Goal: Task Accomplishment & Management: Manage account settings

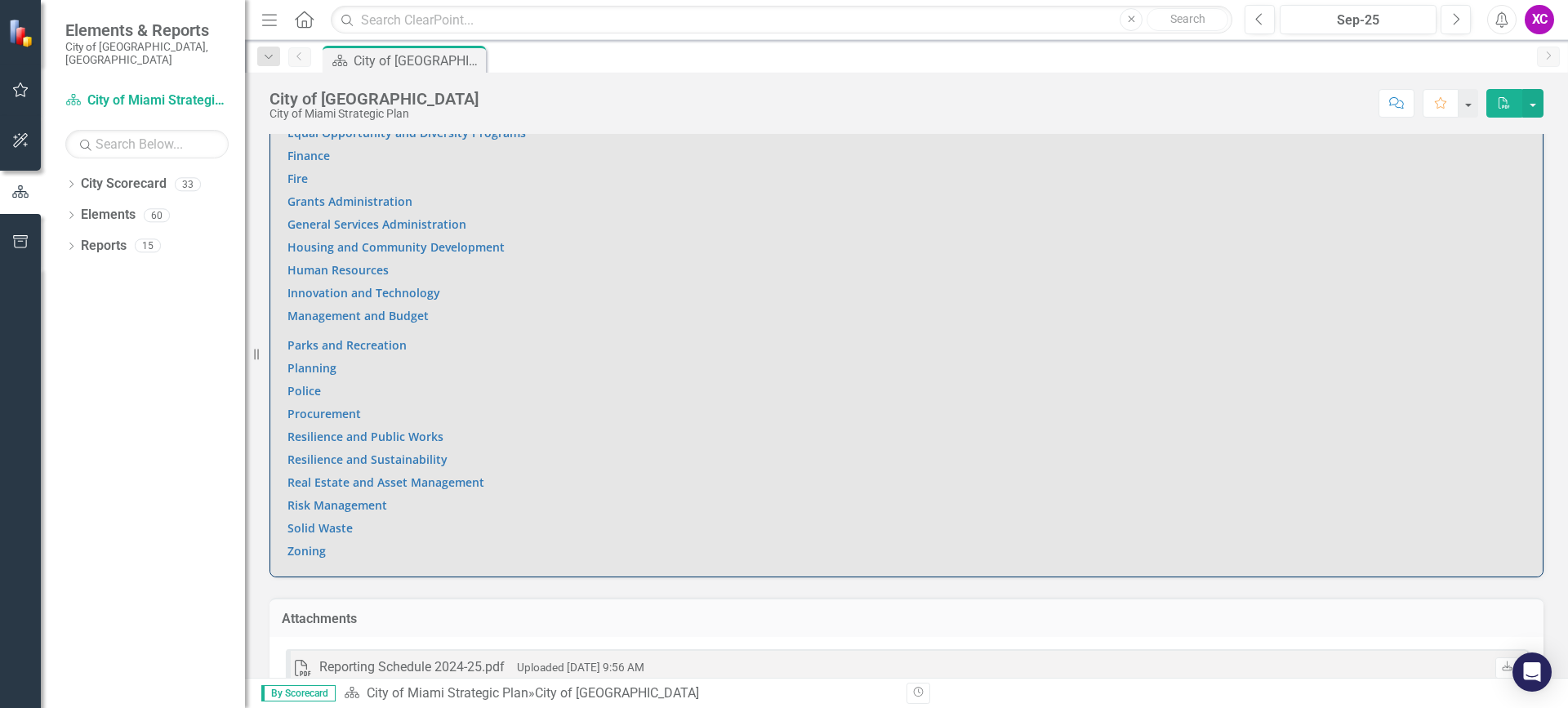
scroll to position [1301, 0]
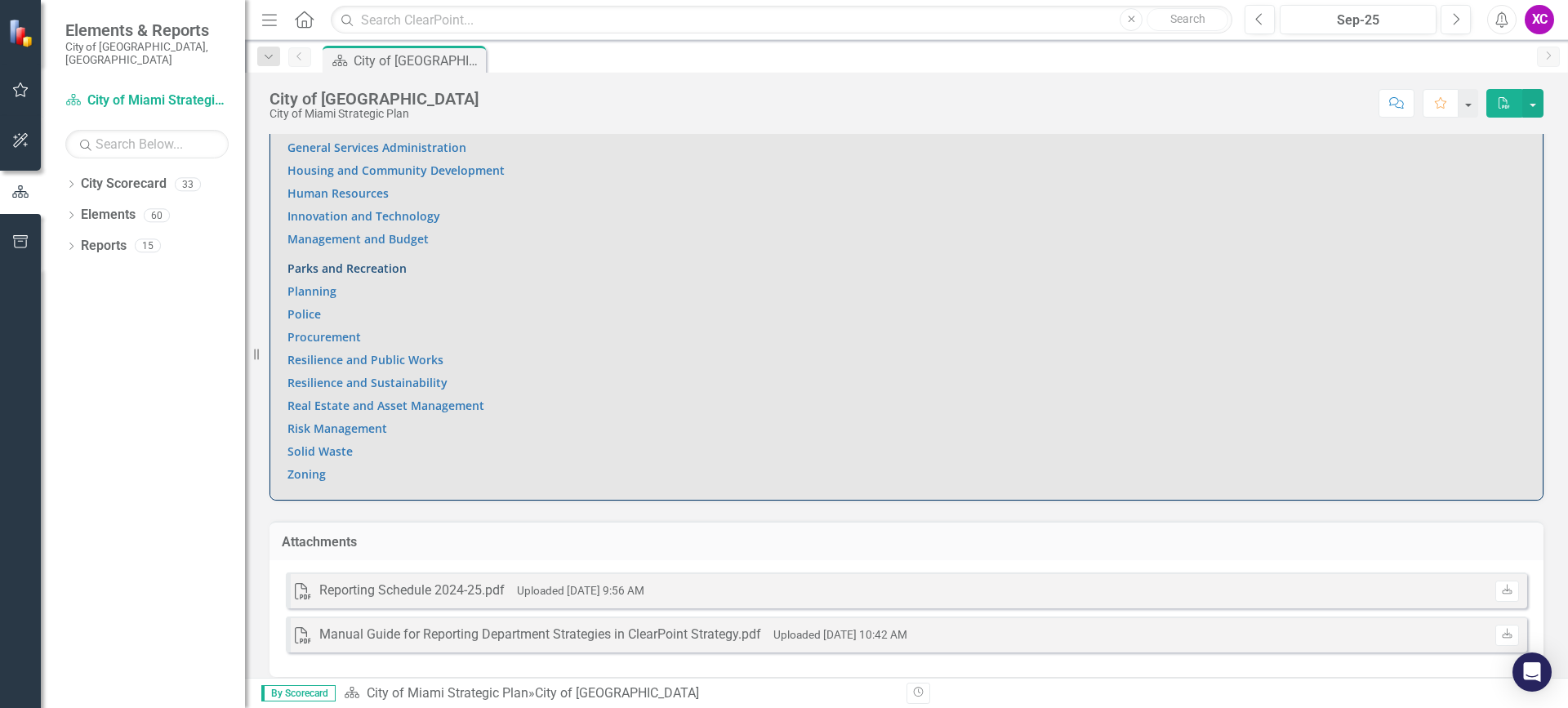
click at [369, 261] on link "Parks and Recreation" at bounding box center [348, 269] width 120 height 16
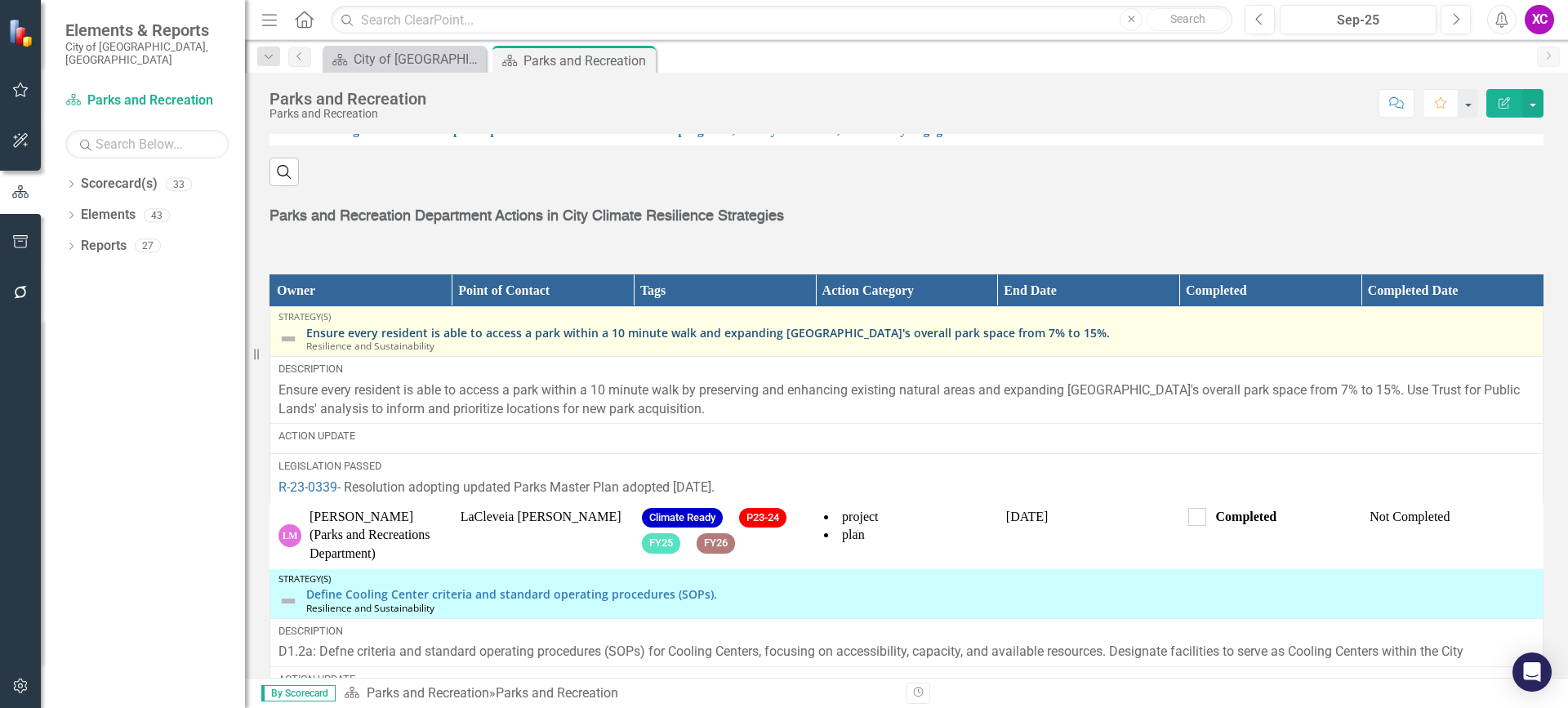
click at [369, 339] on link "Ensure every resident is able to access a park within a 10 minute walk and expa…" at bounding box center [920, 333] width 1228 height 12
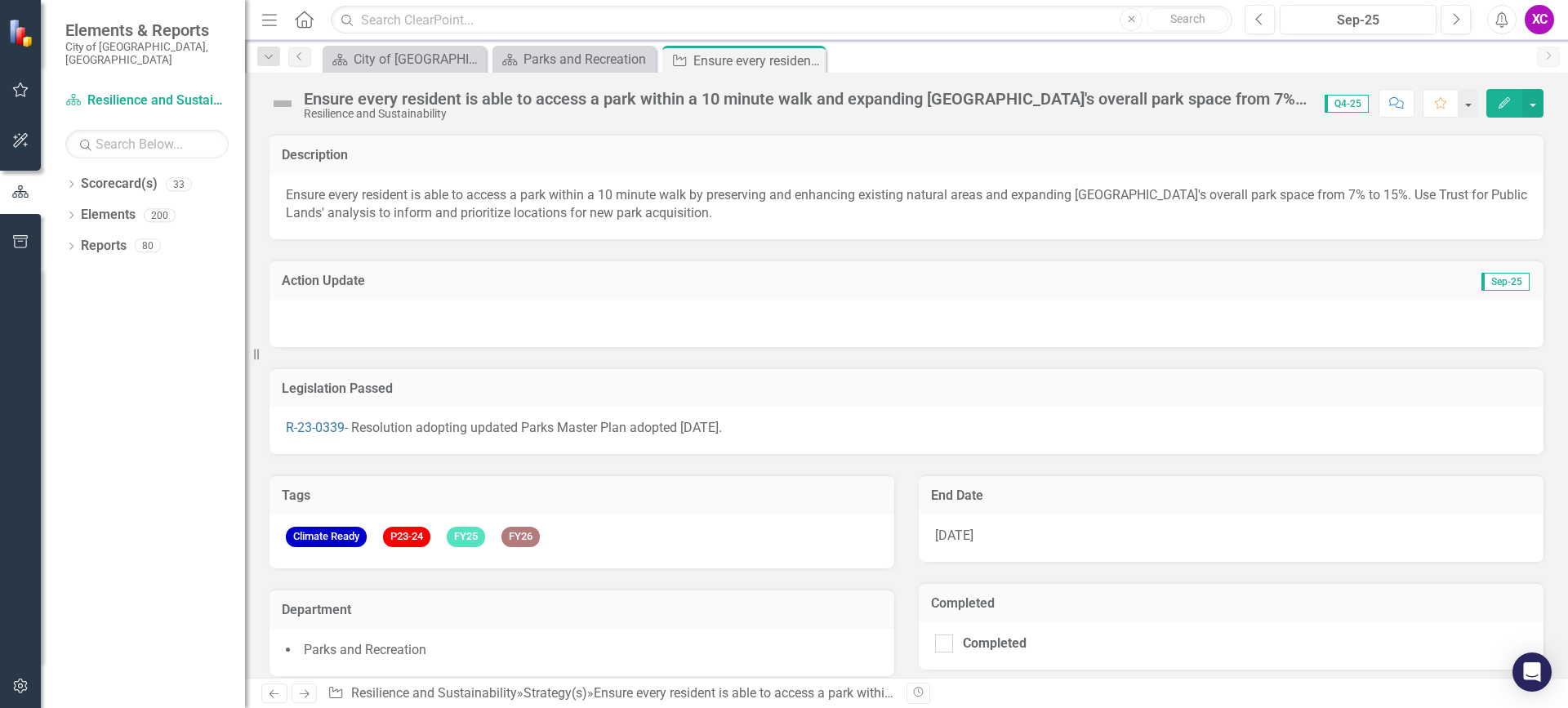
click at [1510, 101] on icon "Edit" at bounding box center [1504, 102] width 15 height 11
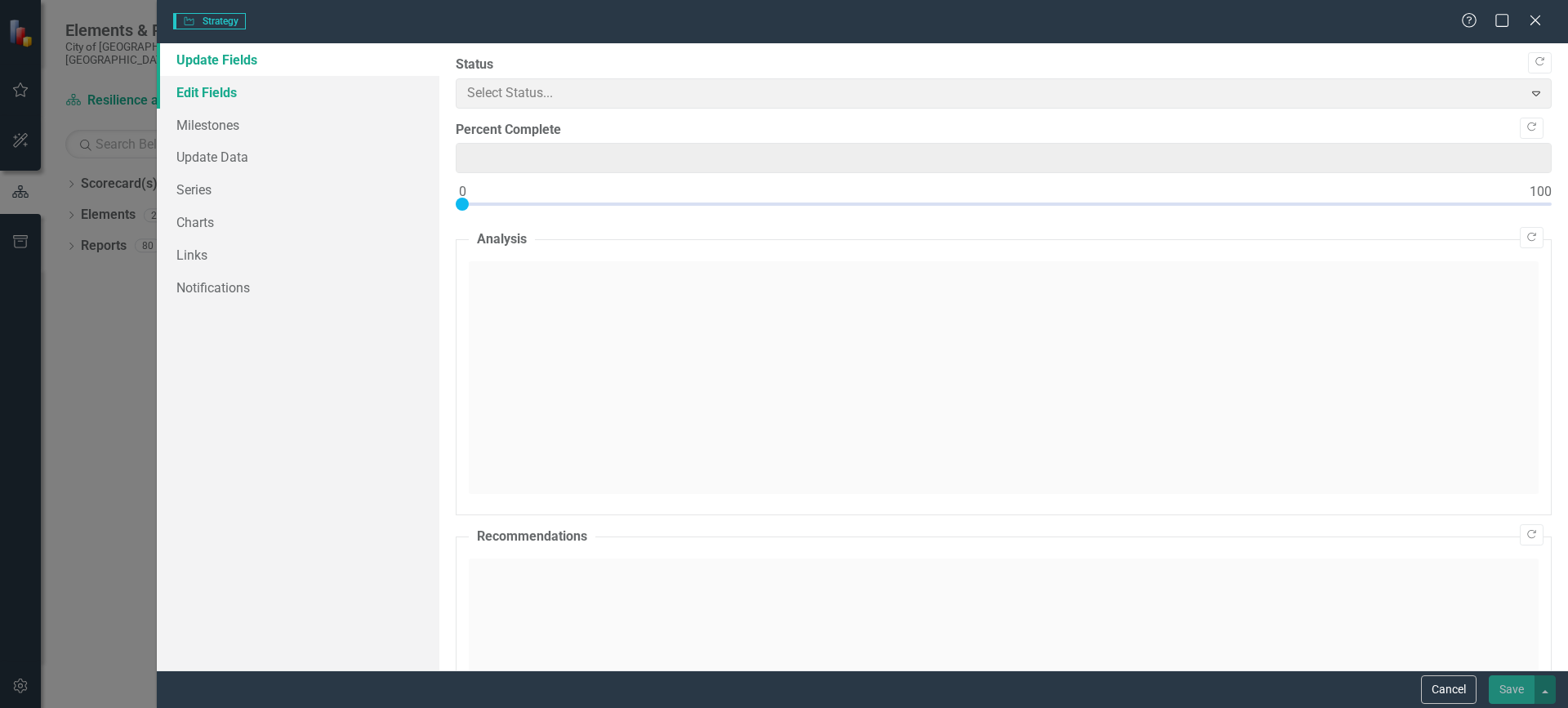
type input "0"
click at [211, 91] on link "Edit Fields" at bounding box center [298, 93] width 283 height 33
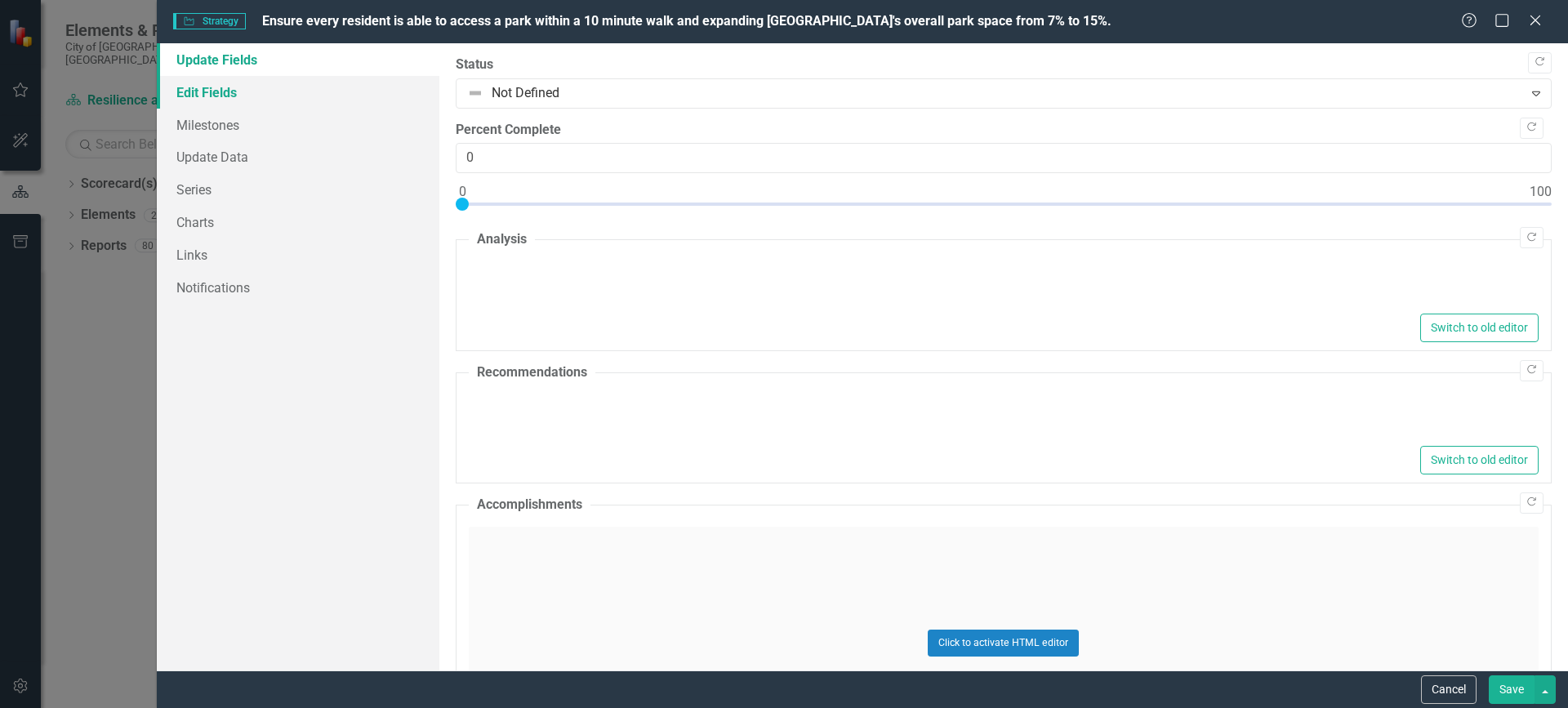
click at [203, 92] on link "Edit Fields" at bounding box center [298, 93] width 283 height 33
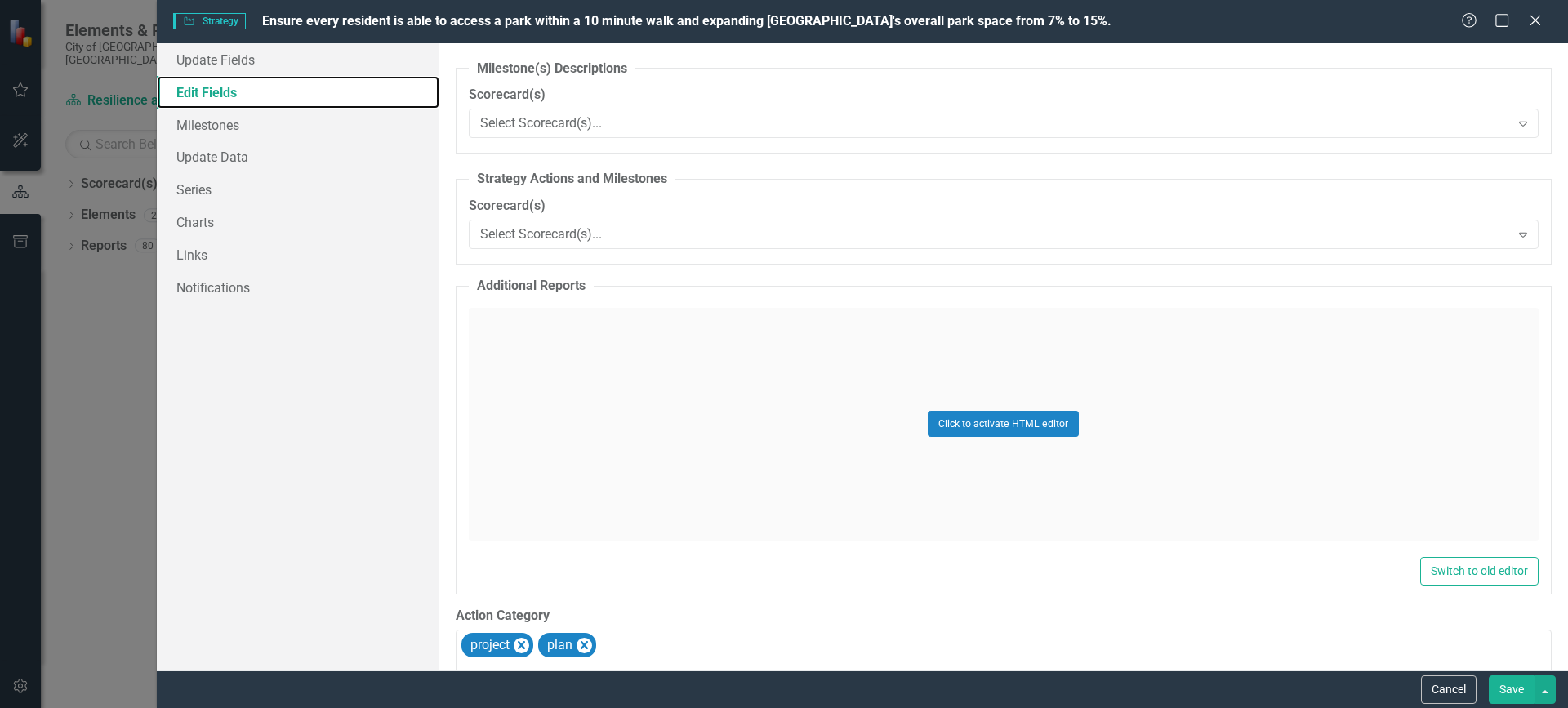
scroll to position [4246, 0]
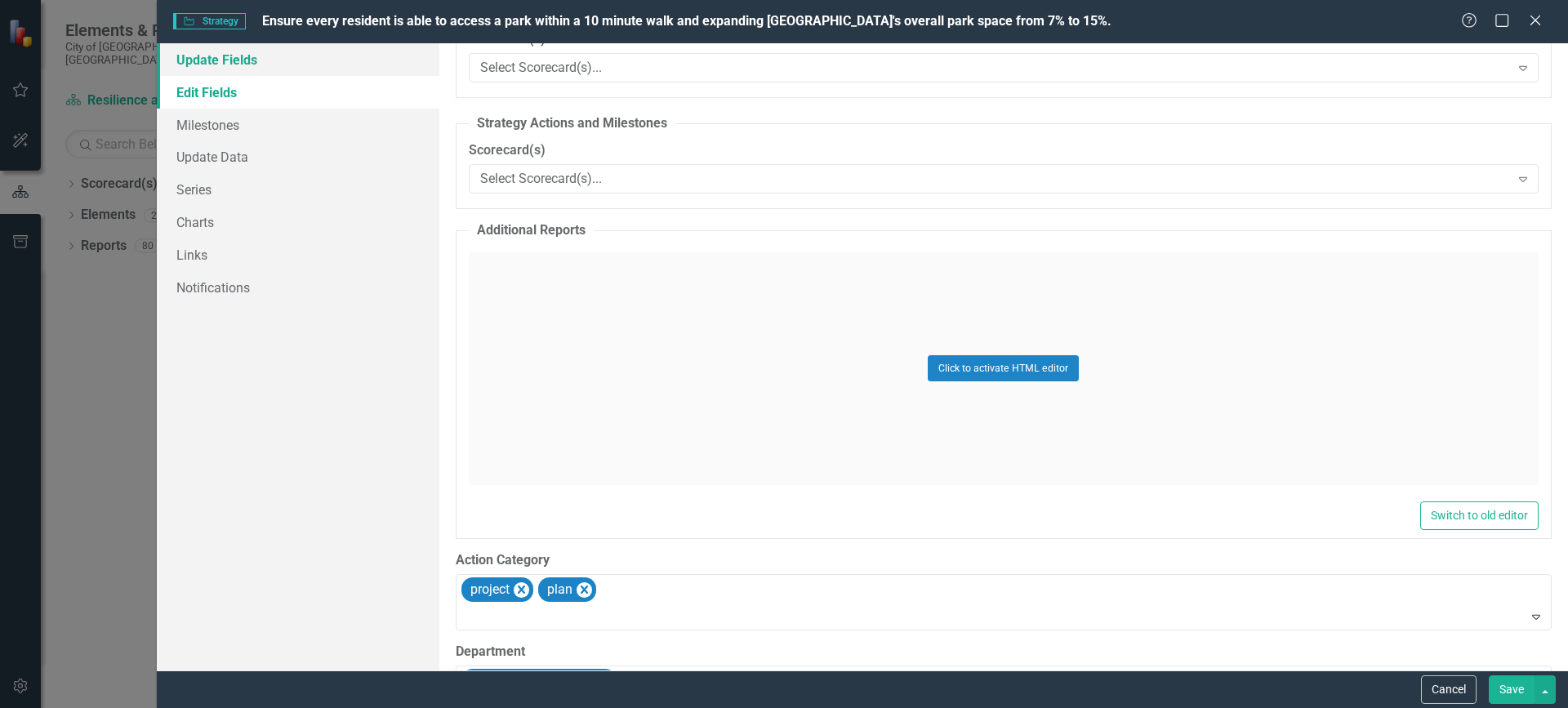
click at [222, 57] on link "Update Fields" at bounding box center [298, 60] width 283 height 33
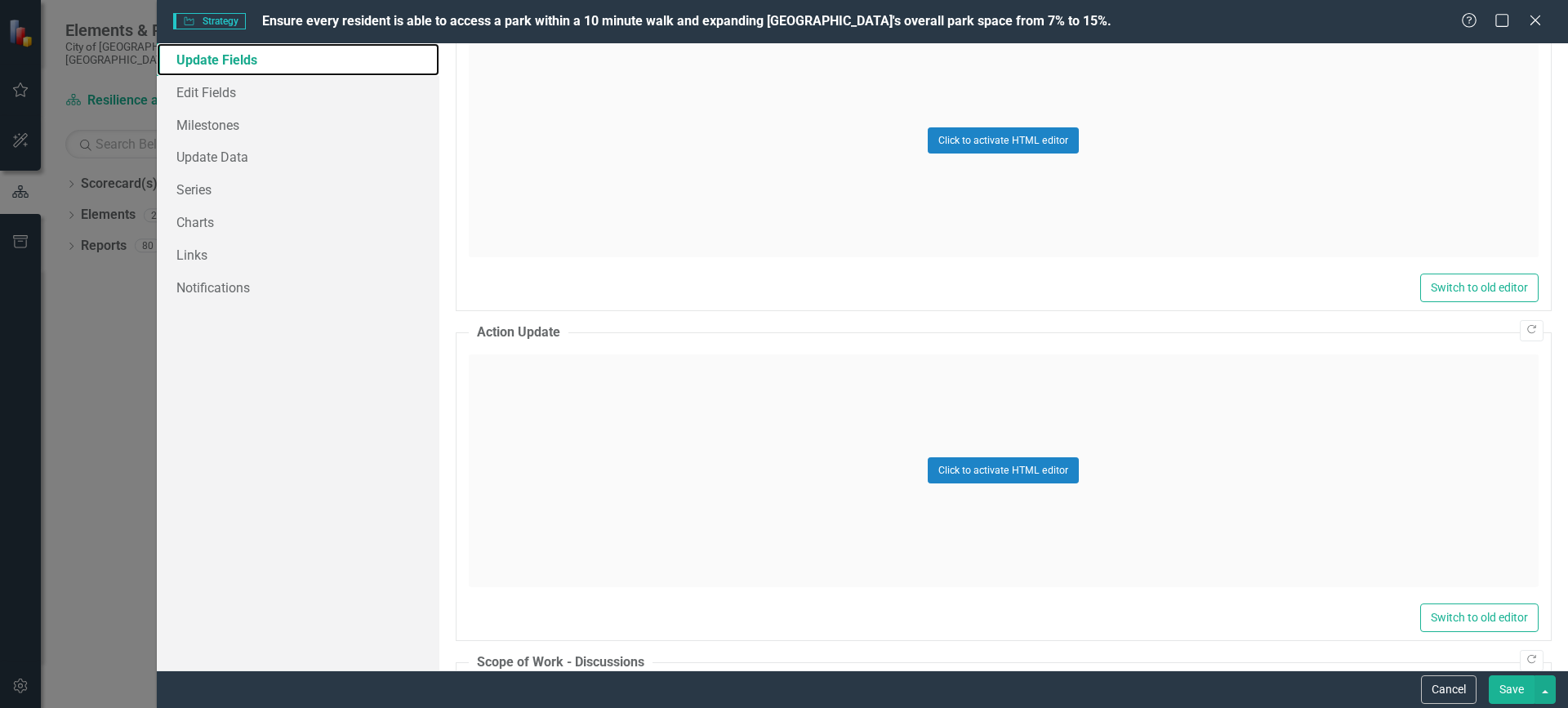
scroll to position [1062, 0]
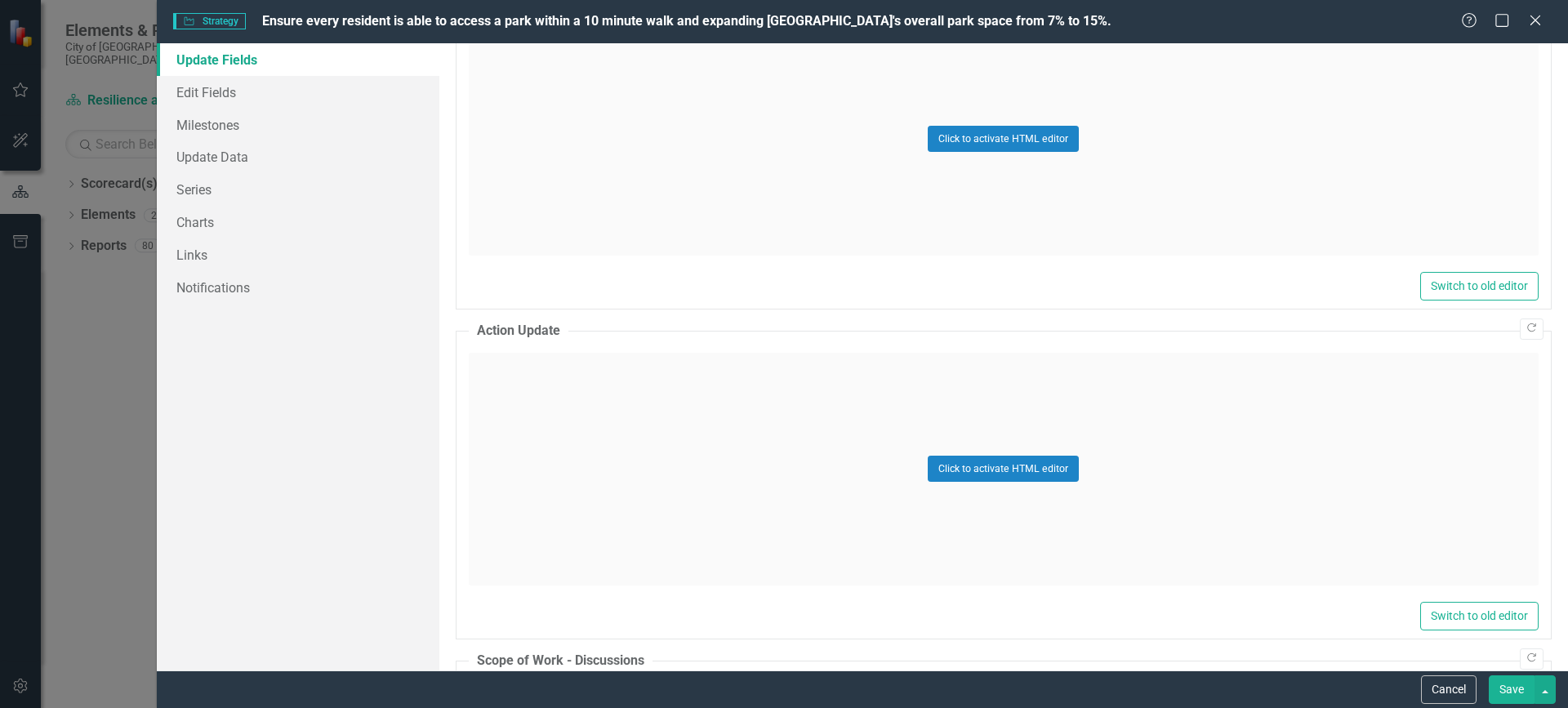
click at [648, 408] on div "Click to activate HTML editor" at bounding box center [1004, 469] width 1070 height 233
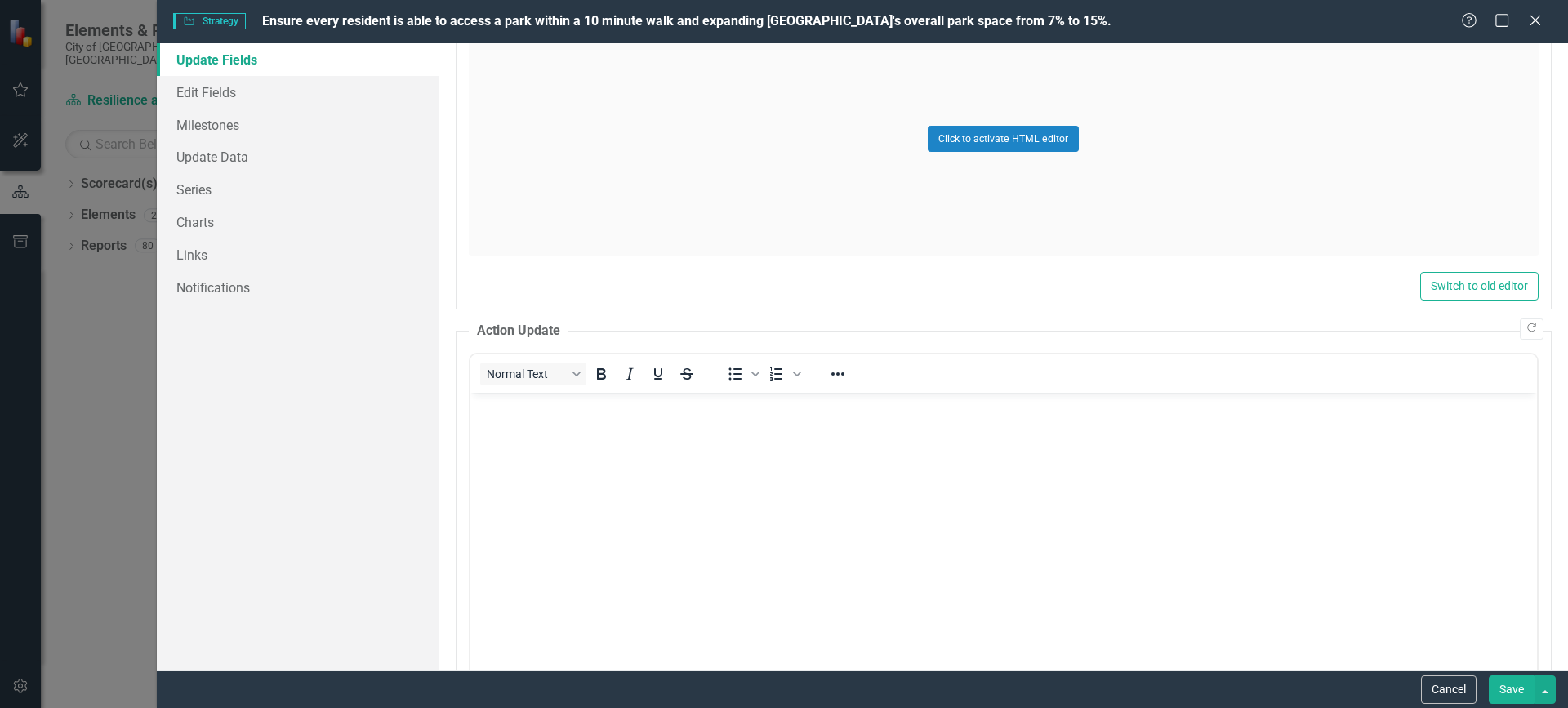
scroll to position [0, 0]
click at [502, 412] on p "Rich Text Area. Press ALT-0 for help." at bounding box center [1003, 406] width 1058 height 20
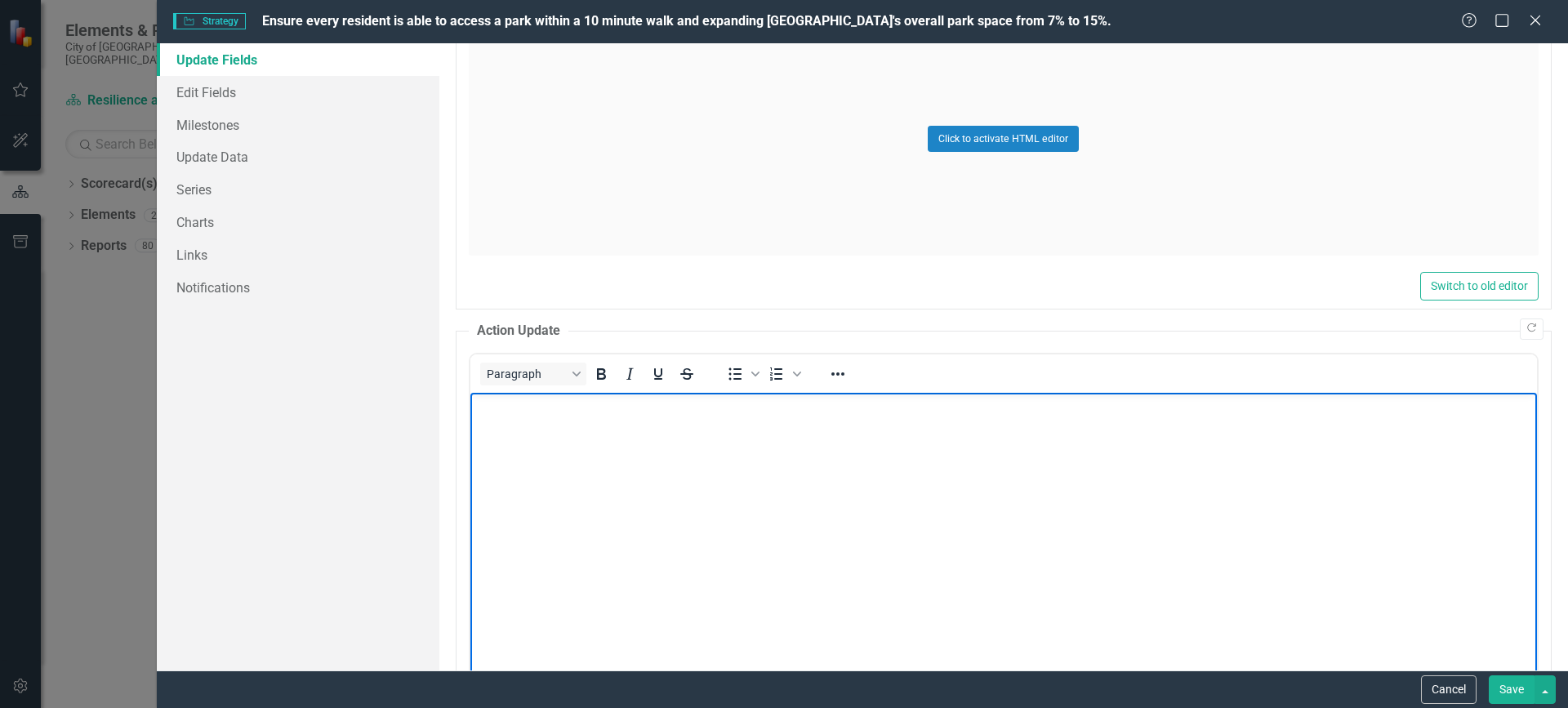
scroll to position [246, 0]
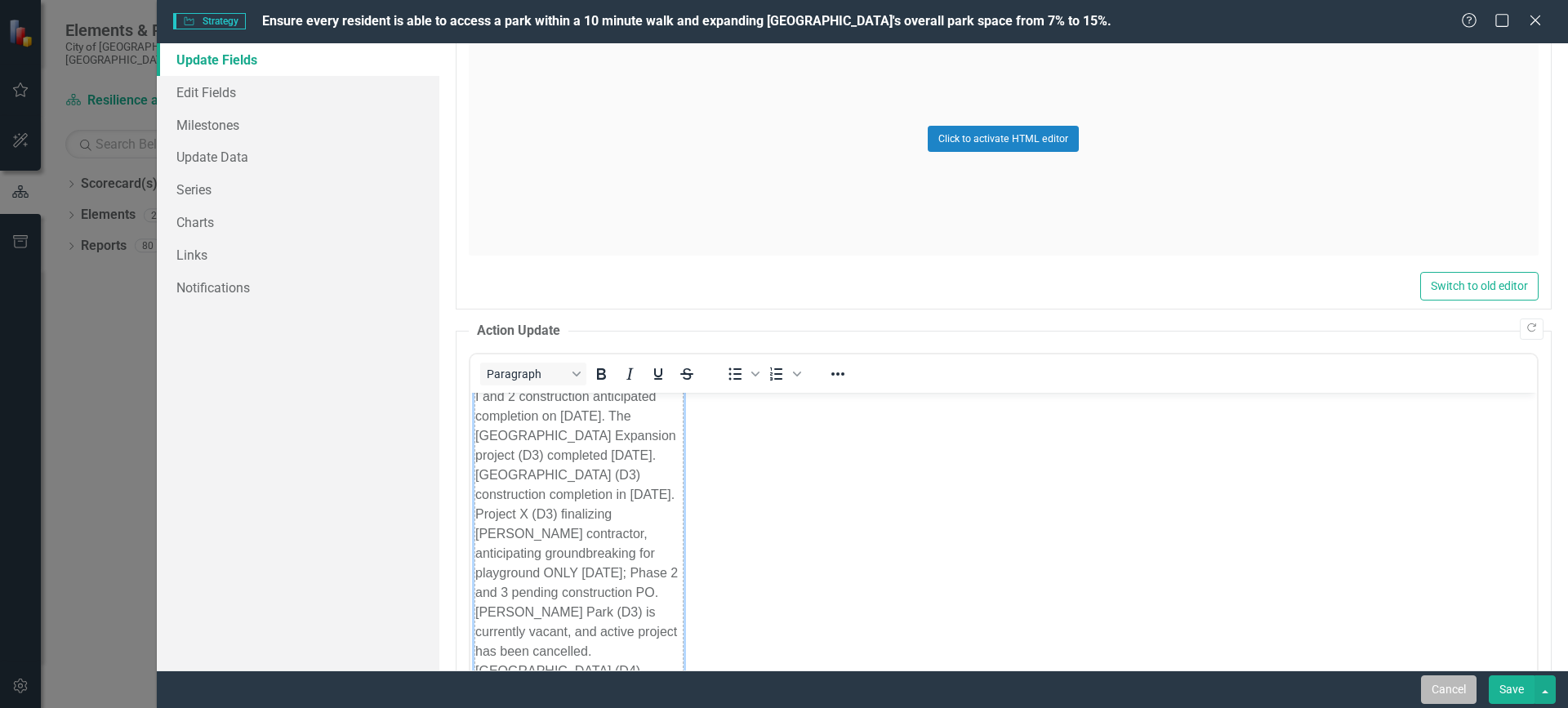
click at [1441, 690] on button "Cancel" at bounding box center [1449, 689] width 55 height 29
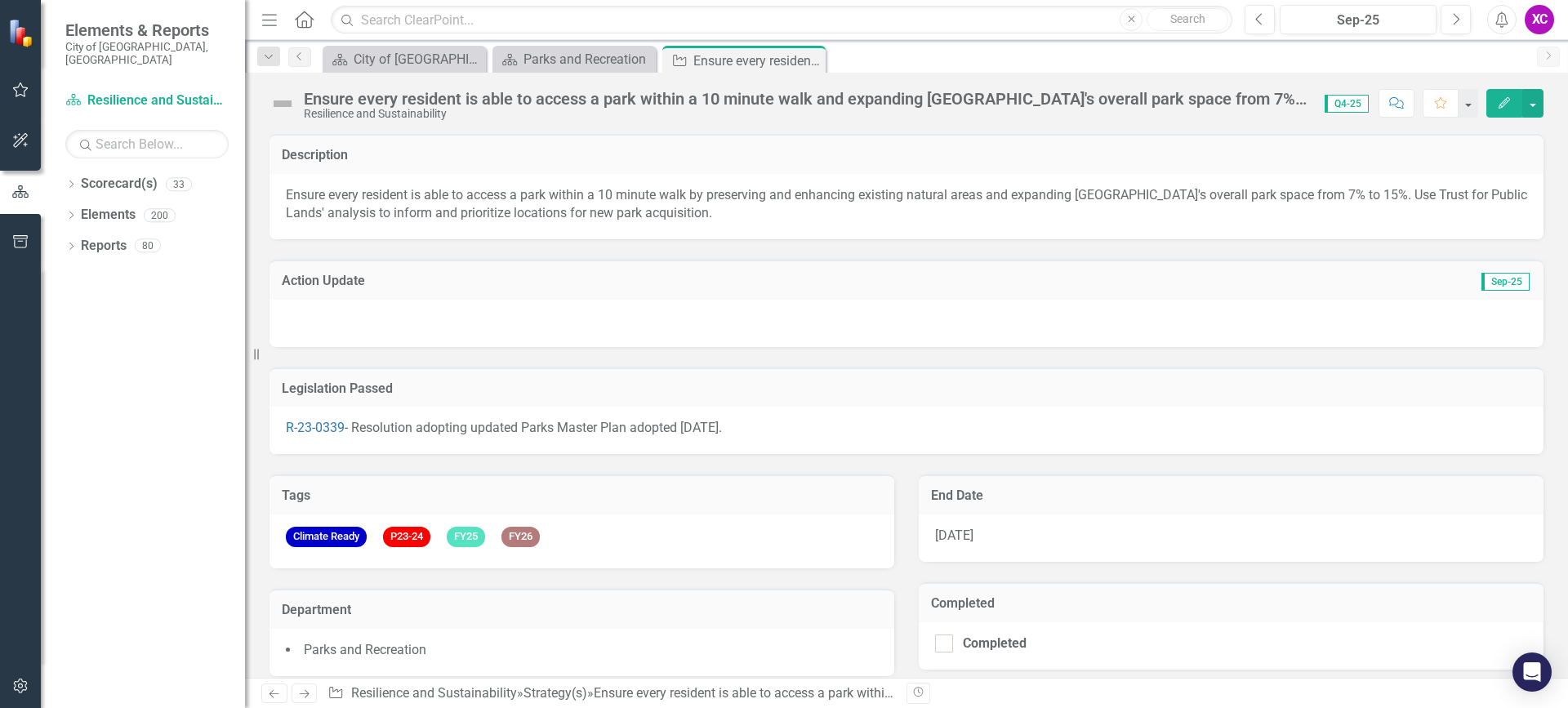
click at [1501, 94] on button "Edit" at bounding box center [1504, 103] width 36 height 29
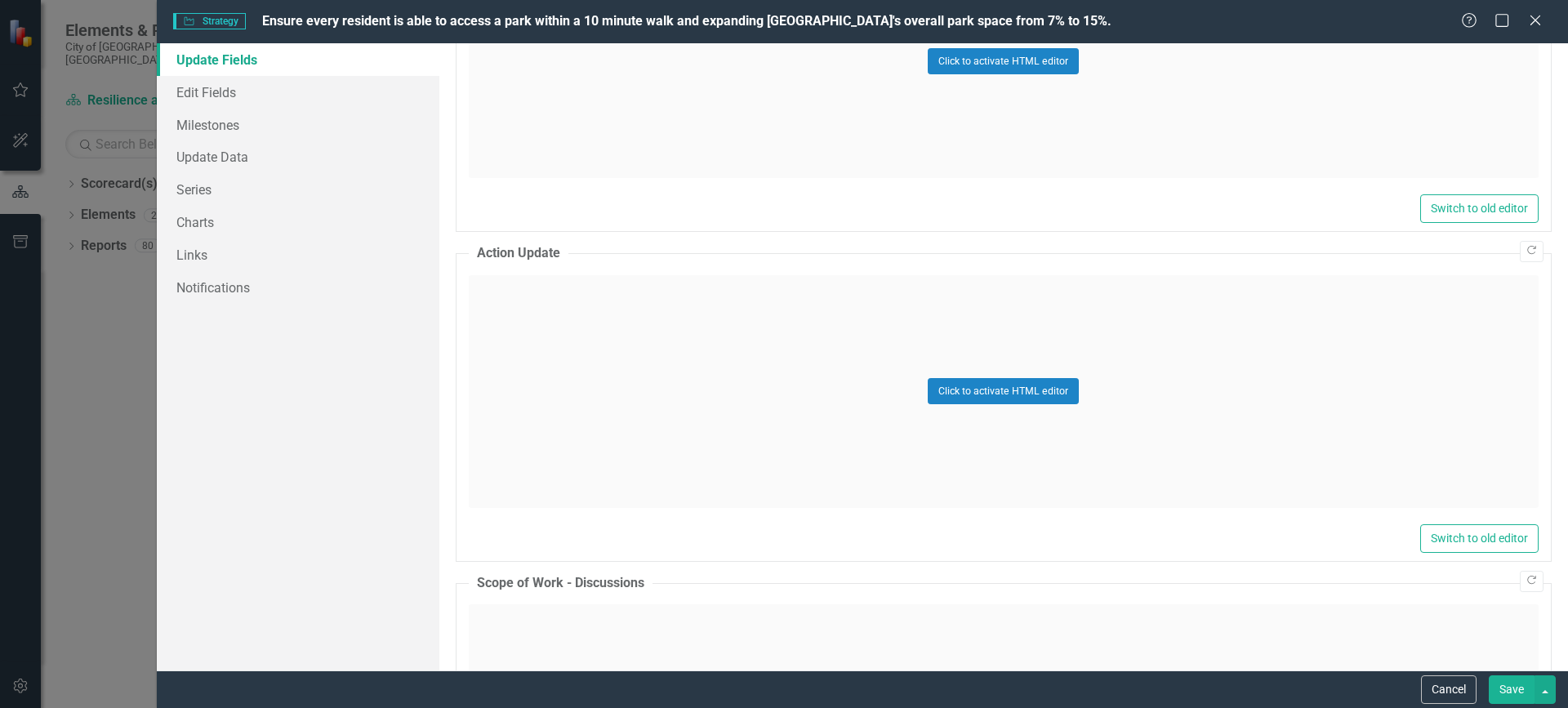
scroll to position [1143, 0]
click at [551, 319] on div "Click to activate HTML editor" at bounding box center [1004, 387] width 1070 height 233
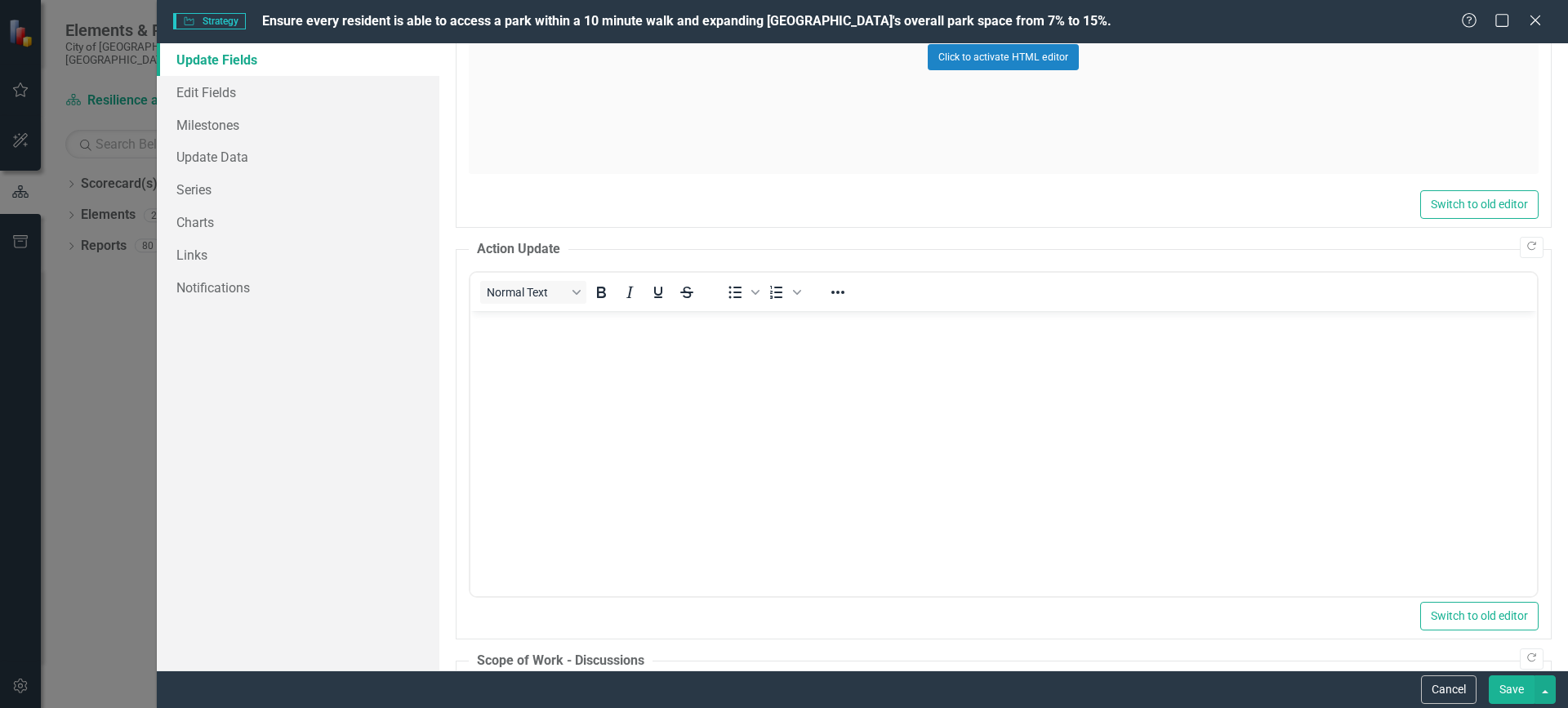
scroll to position [0, 0]
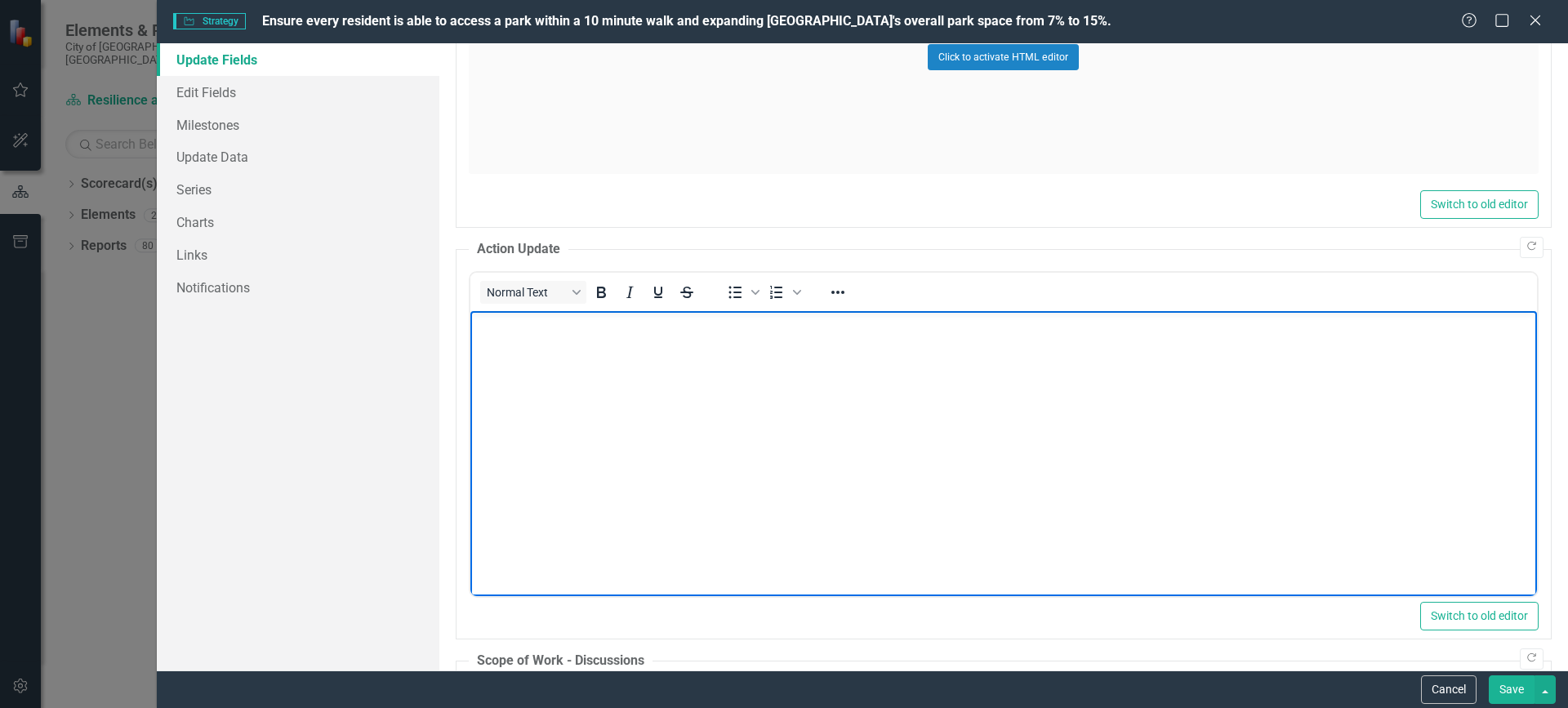
click at [508, 332] on p "Rich Text Area. Press ALT-0 for help." at bounding box center [1003, 324] width 1058 height 20
paste body "Rich Text Area. Press ALT-0 for help."
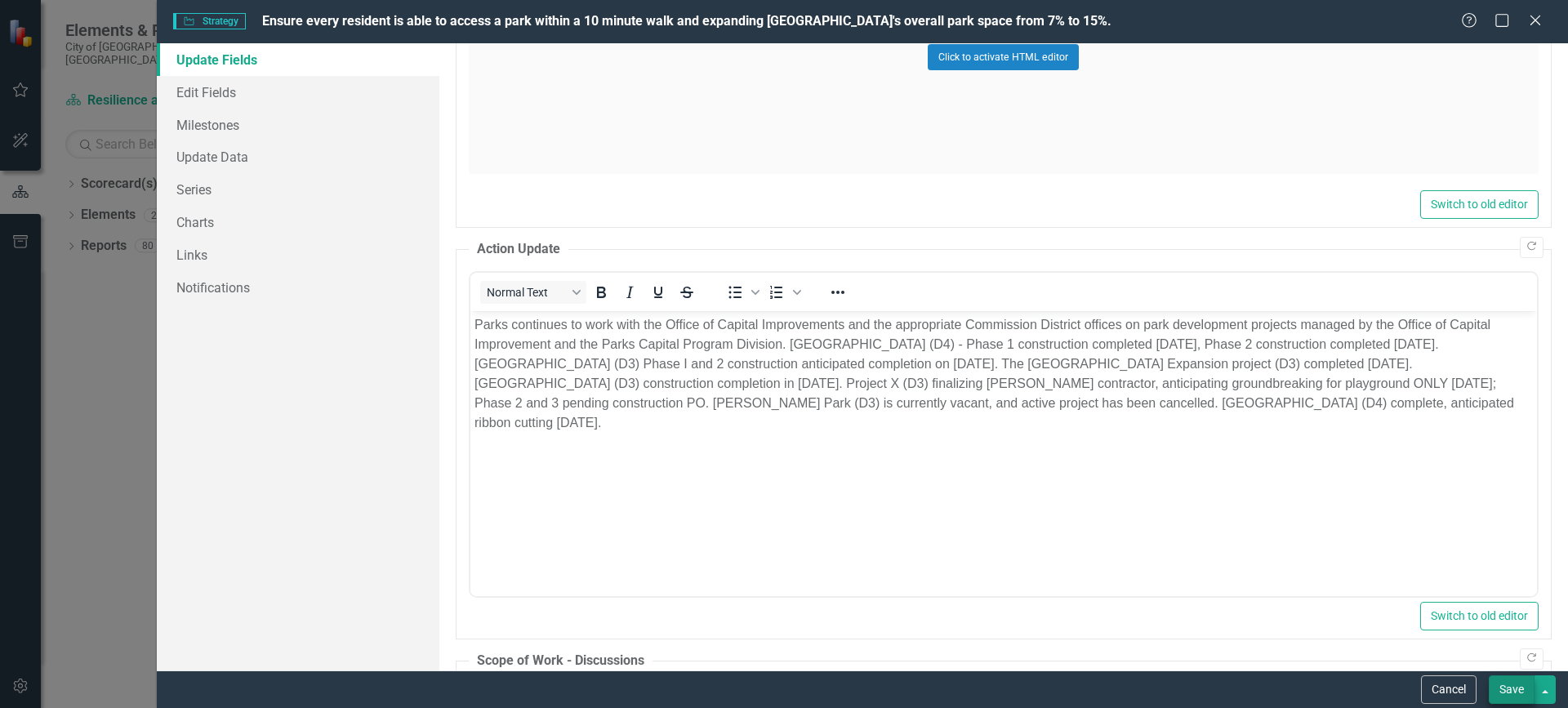
click at [1503, 687] on button "Save" at bounding box center [1512, 689] width 46 height 29
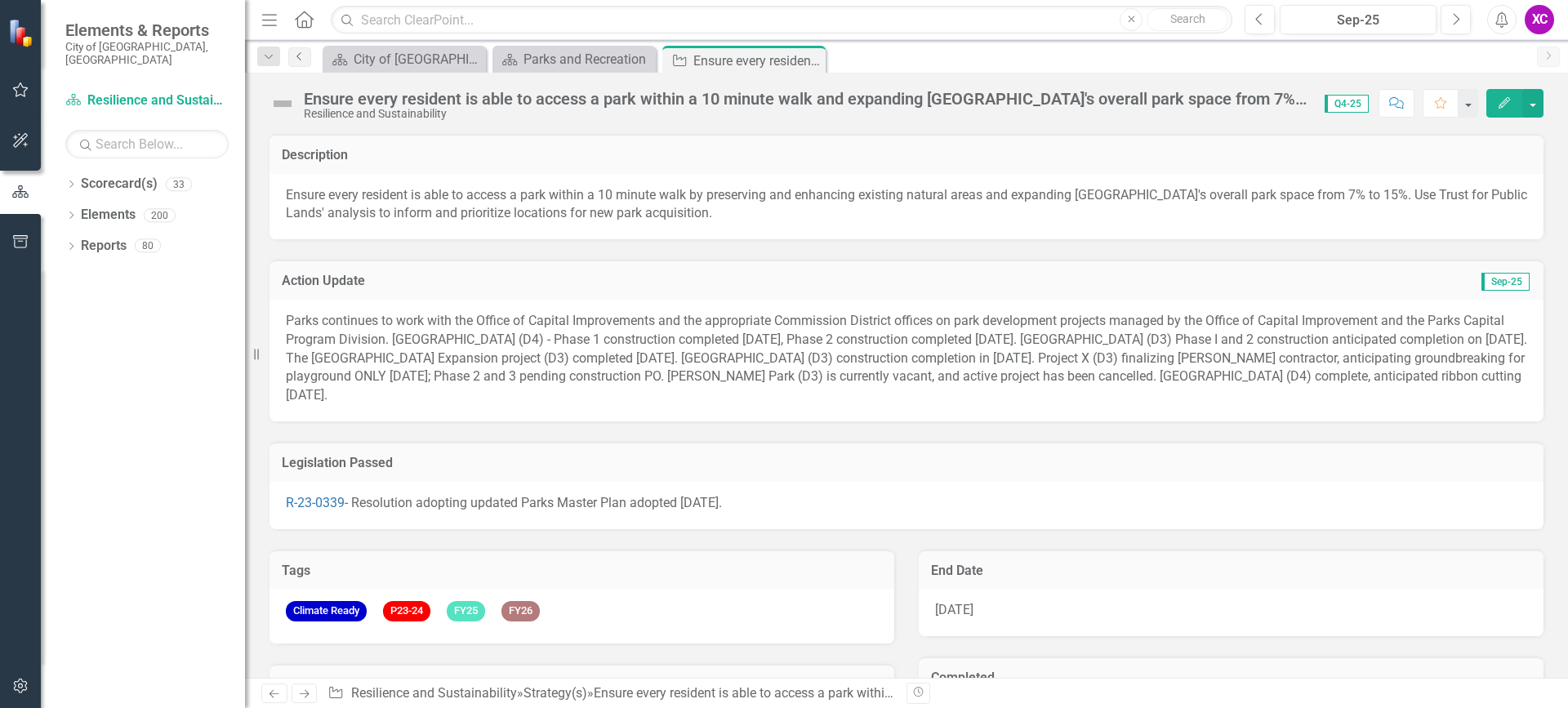
click at [303, 58] on icon "Previous" at bounding box center [299, 55] width 13 height 10
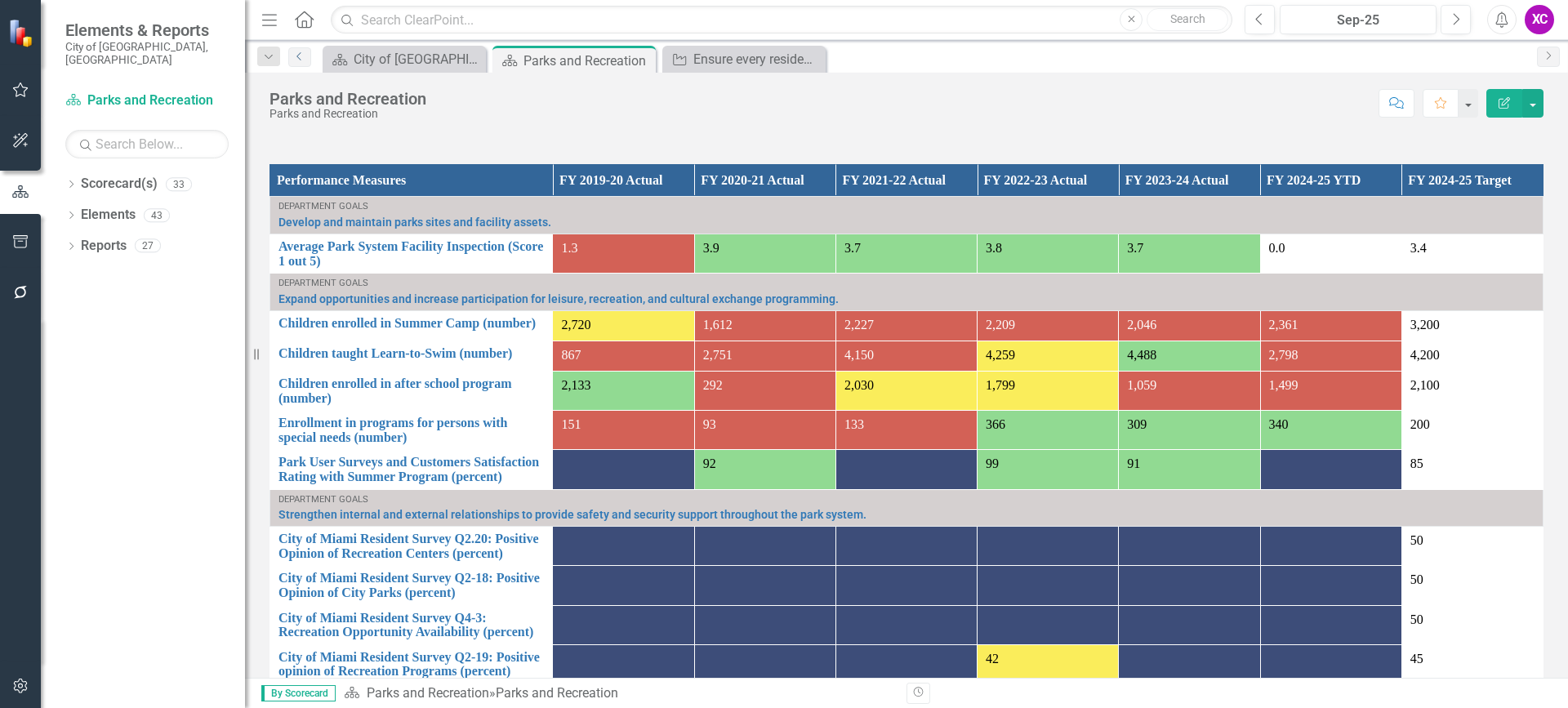
scroll to position [1225, 0]
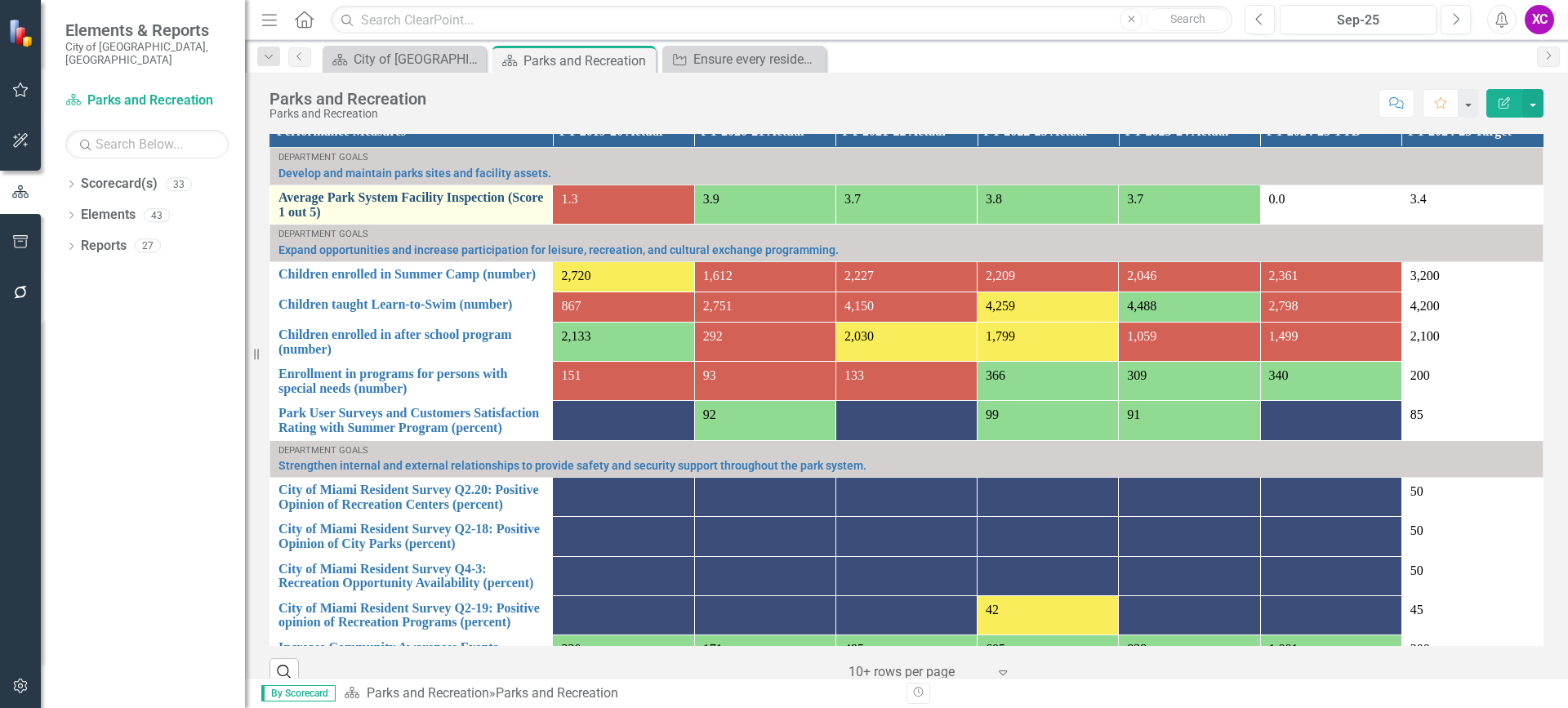
click at [501, 204] on link "Average Park System Facility Inspection (Score 1 out 5)" at bounding box center [411, 205] width 265 height 29
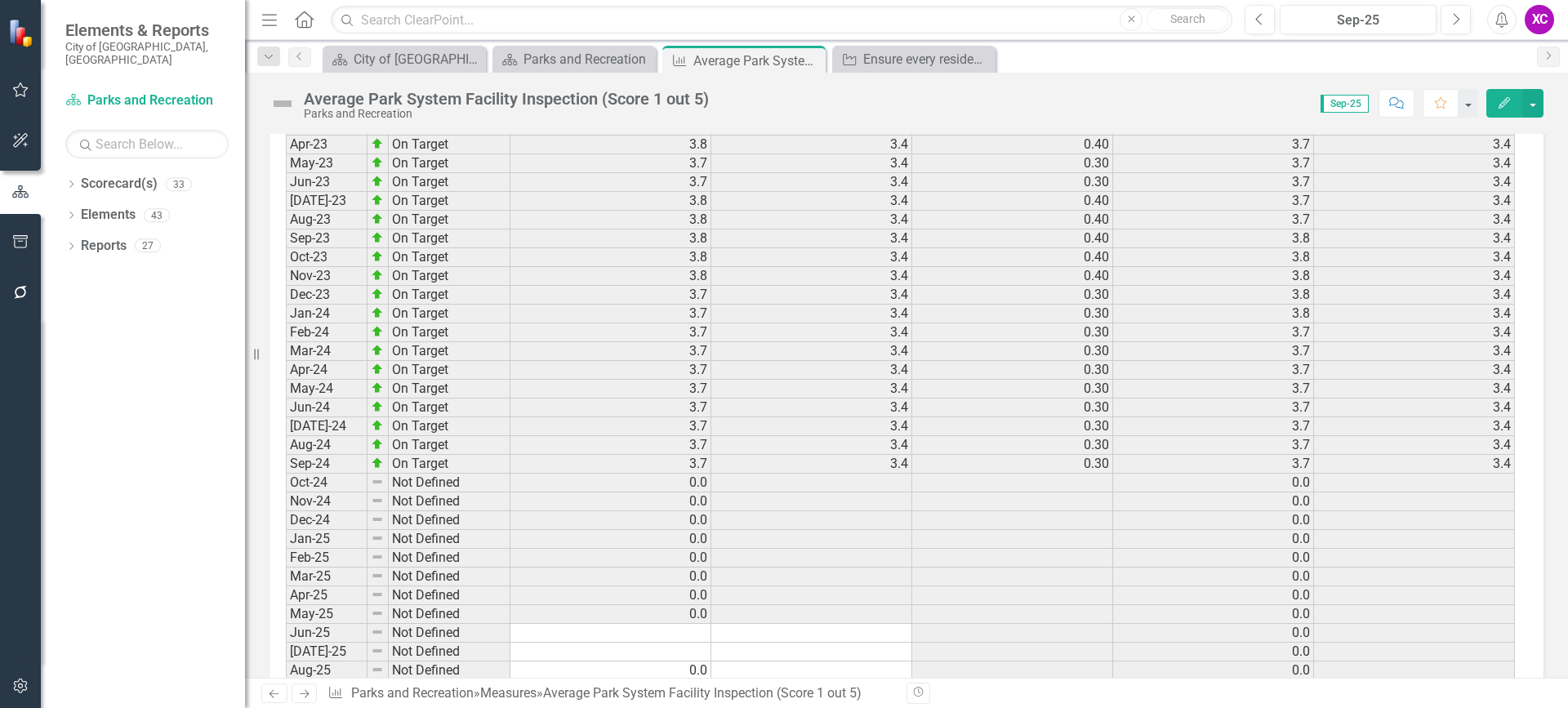
scroll to position [2465, 0]
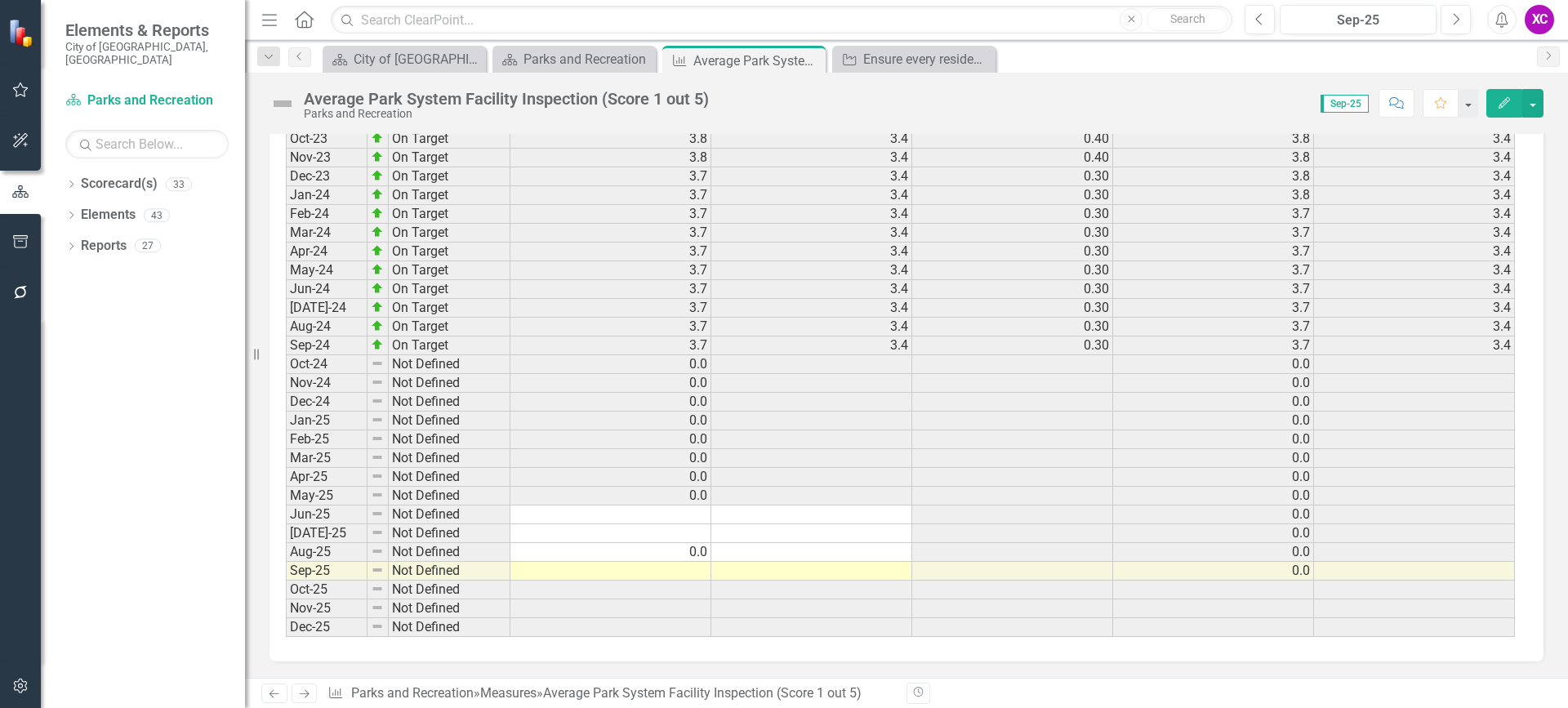
click at [676, 575] on td at bounding box center [611, 571] width 201 height 19
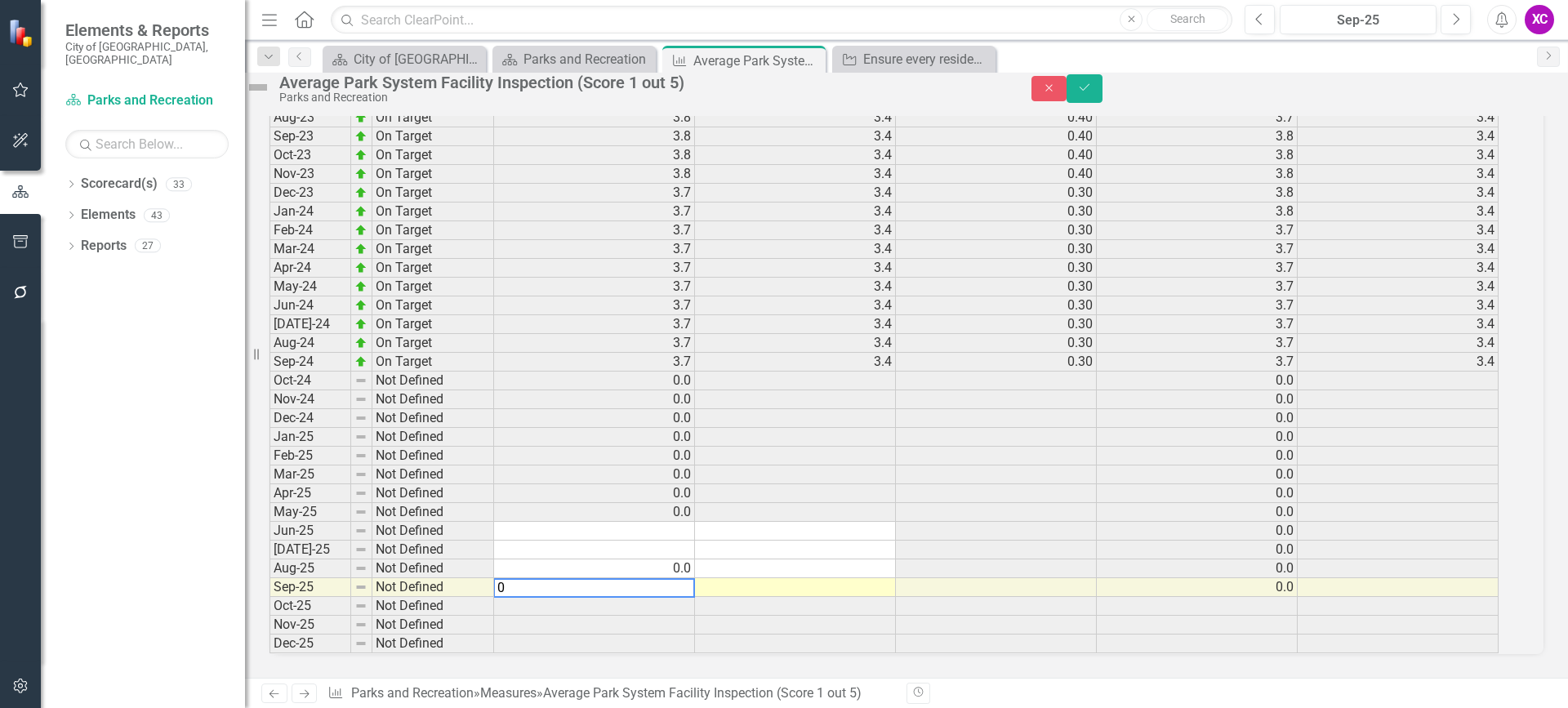
click at [797, 617] on td at bounding box center [796, 626] width 201 height 19
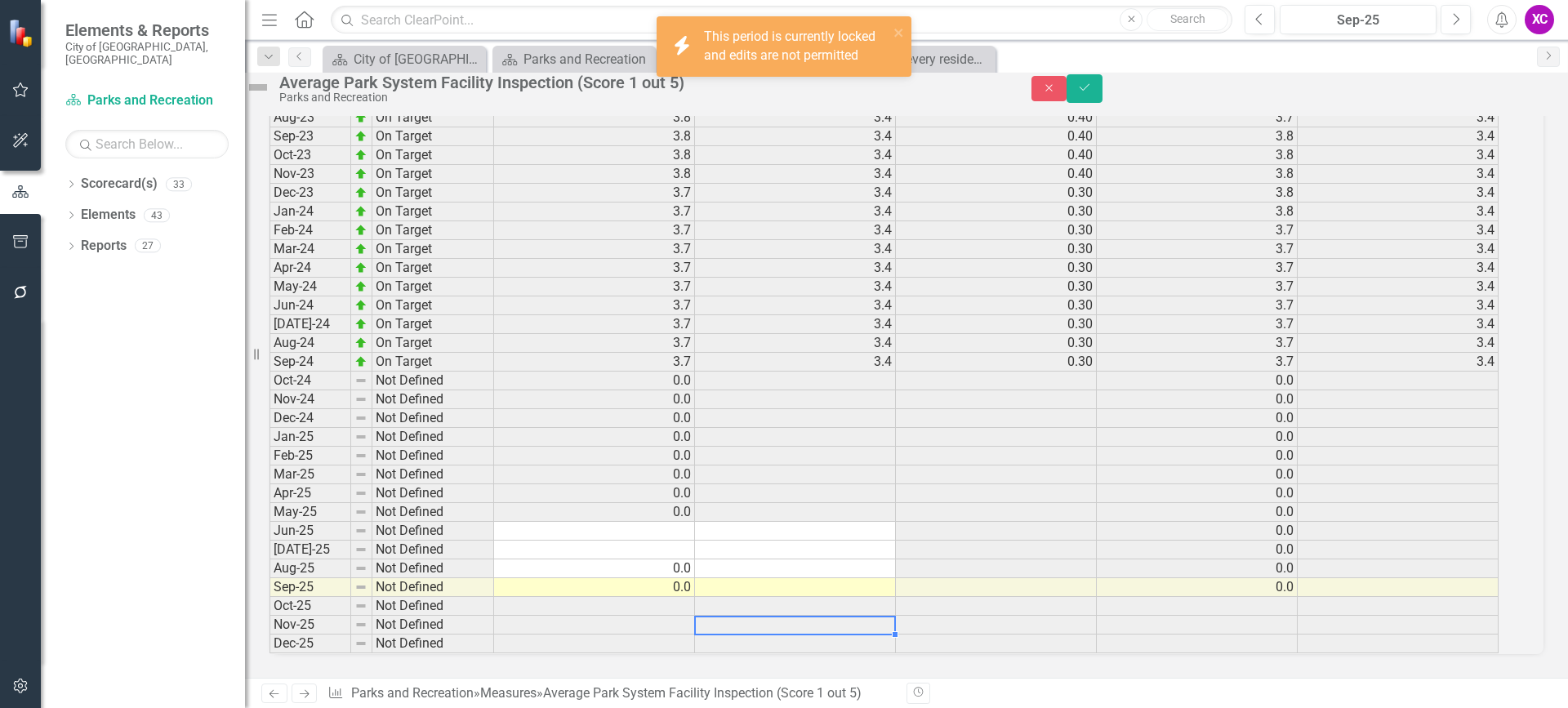
click at [693, 522] on td at bounding box center [595, 531] width 201 height 19
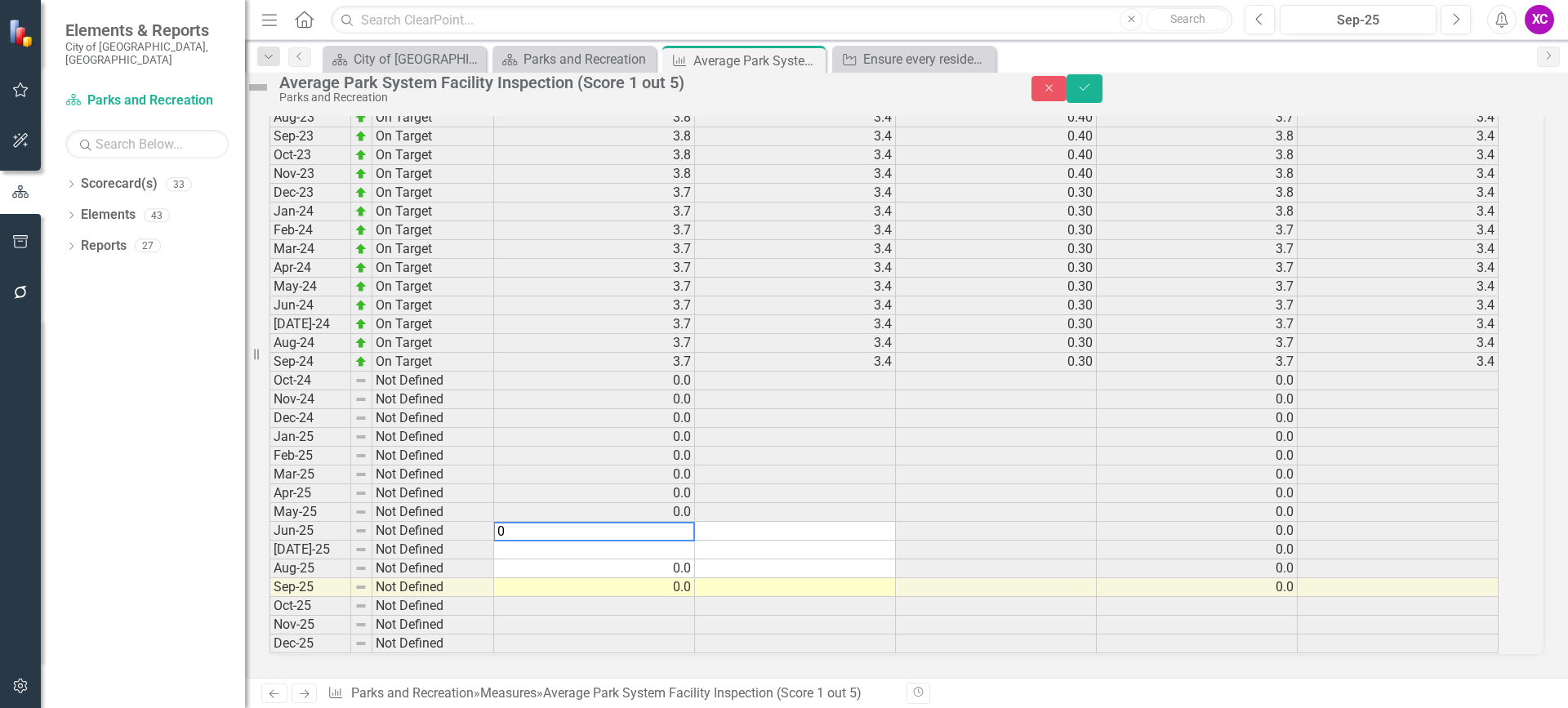
click at [659, 541] on td at bounding box center [595, 550] width 201 height 19
type textarea "0"
click at [1103, 103] on button "Save" at bounding box center [1084, 88] width 36 height 29
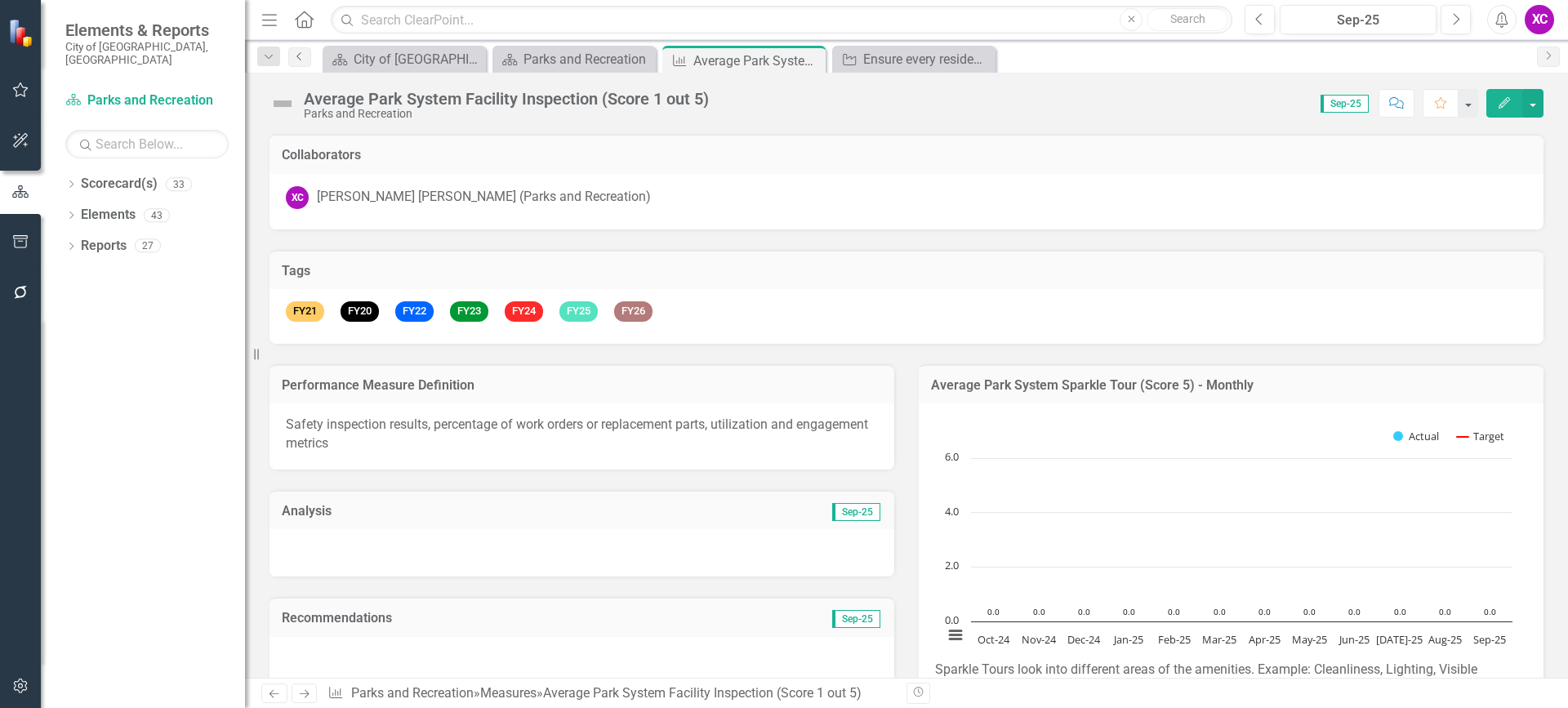
click at [299, 52] on icon "Previous" at bounding box center [299, 55] width 13 height 10
